Goal: Use online tool/utility: Utilize a website feature to perform a specific function

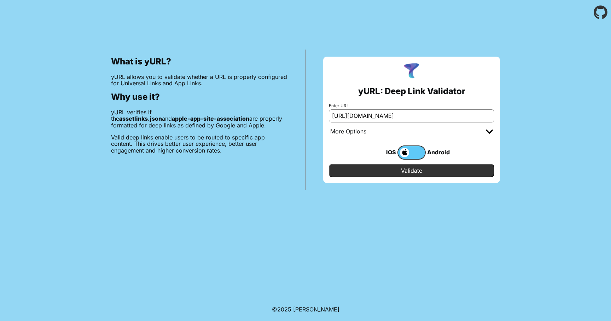
type input "[URL][DOMAIN_NAME]"
click at [424, 171] on input "Validate" at bounding box center [412, 170] width 166 height 13
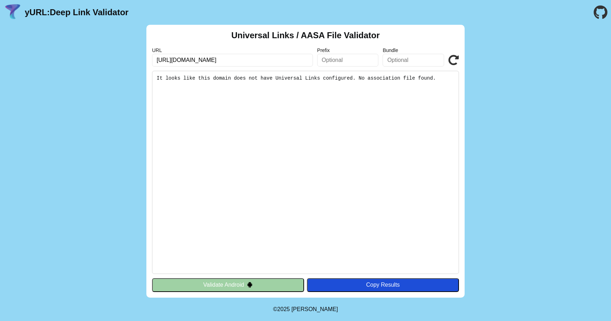
click at [452, 58] on icon at bounding box center [454, 60] width 11 height 11
